Goal: Information Seeking & Learning: Learn about a topic

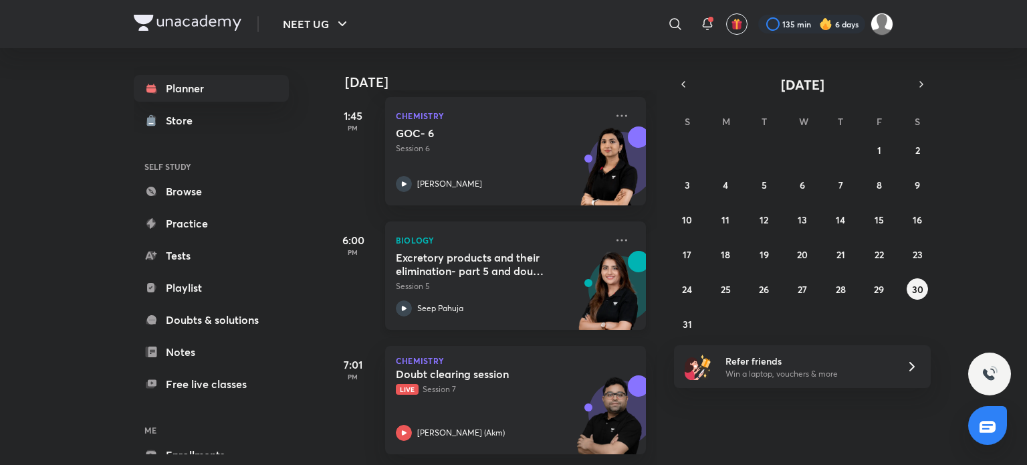
click at [487, 280] on p "Session 5" at bounding box center [501, 286] width 210 height 12
